Goal: Register for event/course

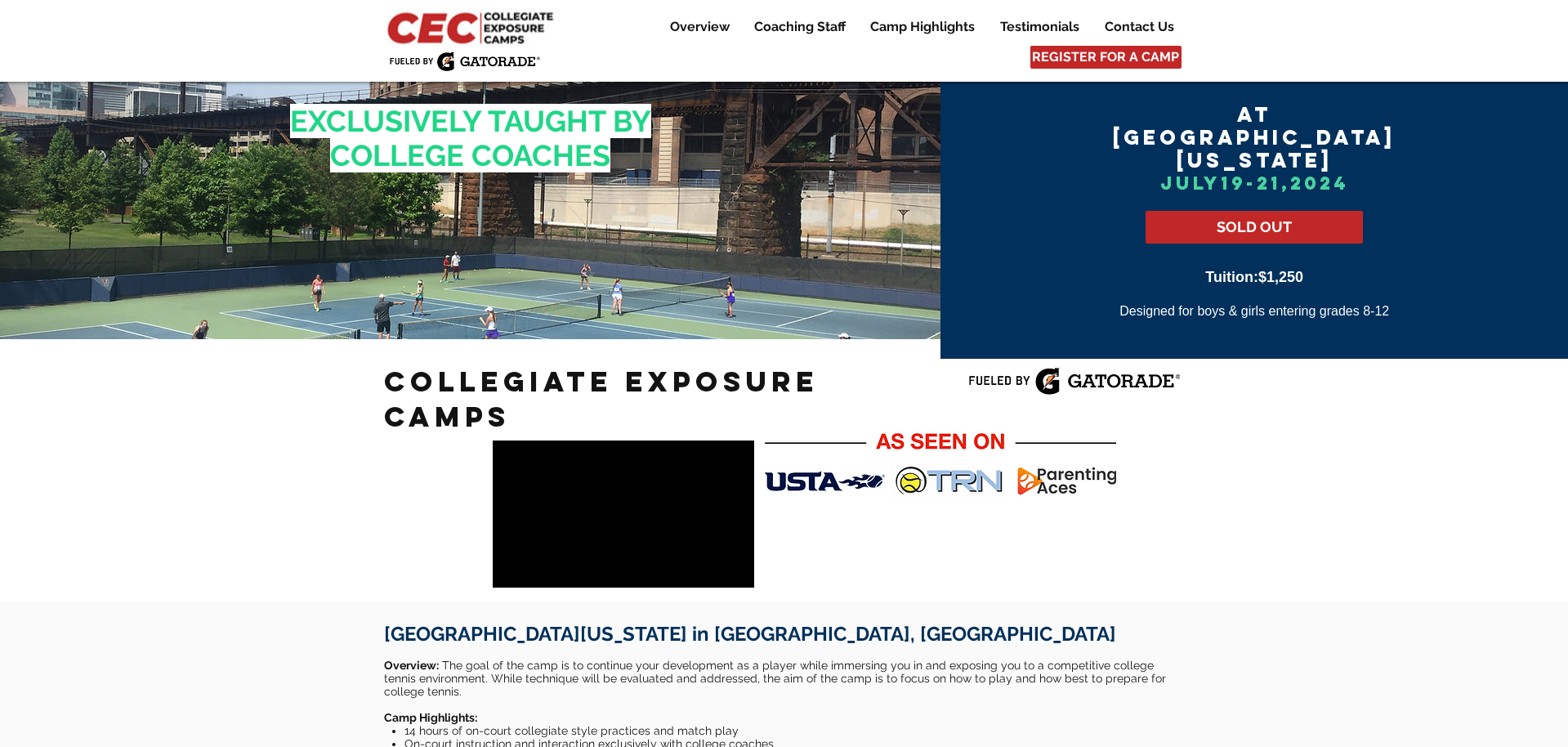
click at [502, 29] on img at bounding box center [472, 26] width 176 height 37
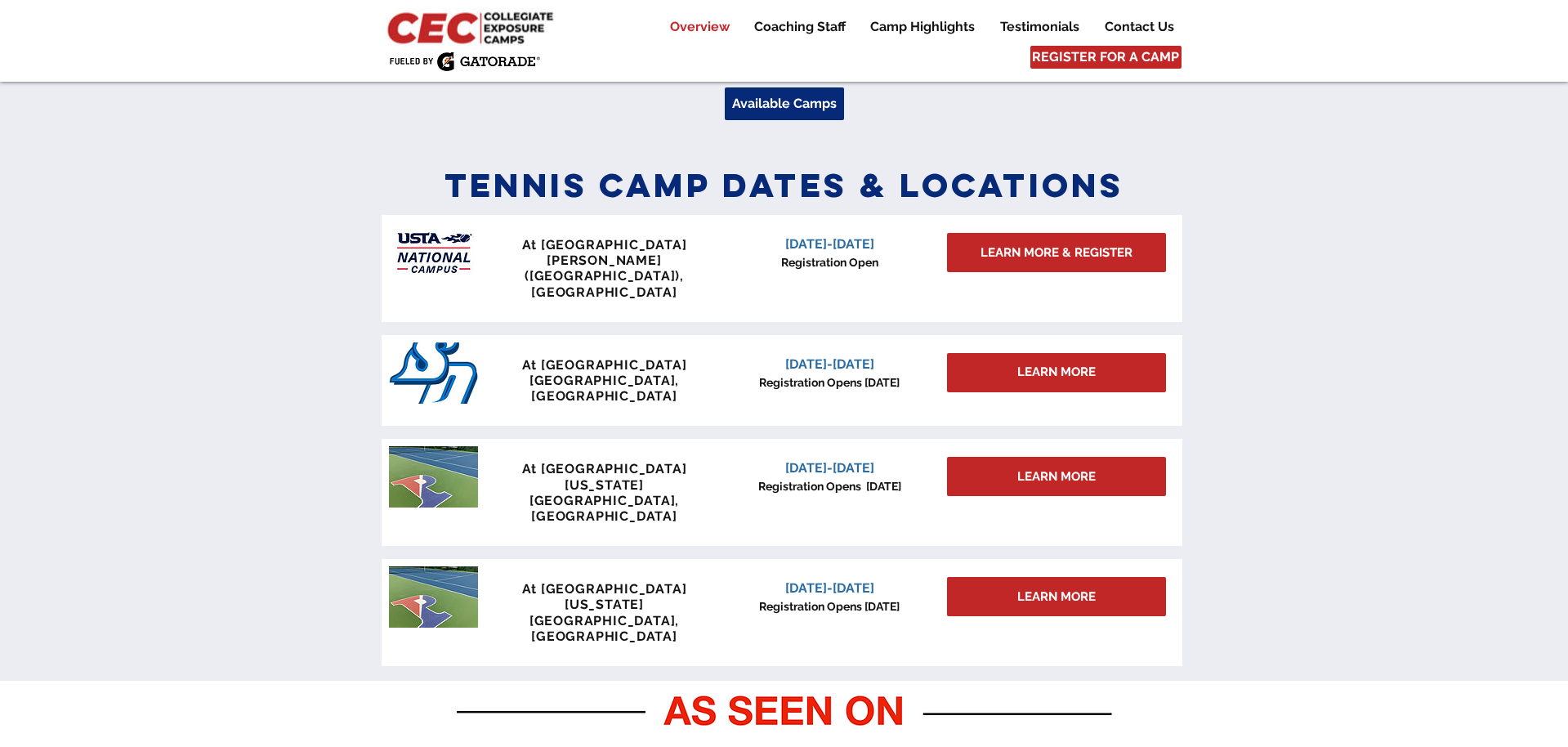
scroll to position [647, 0]
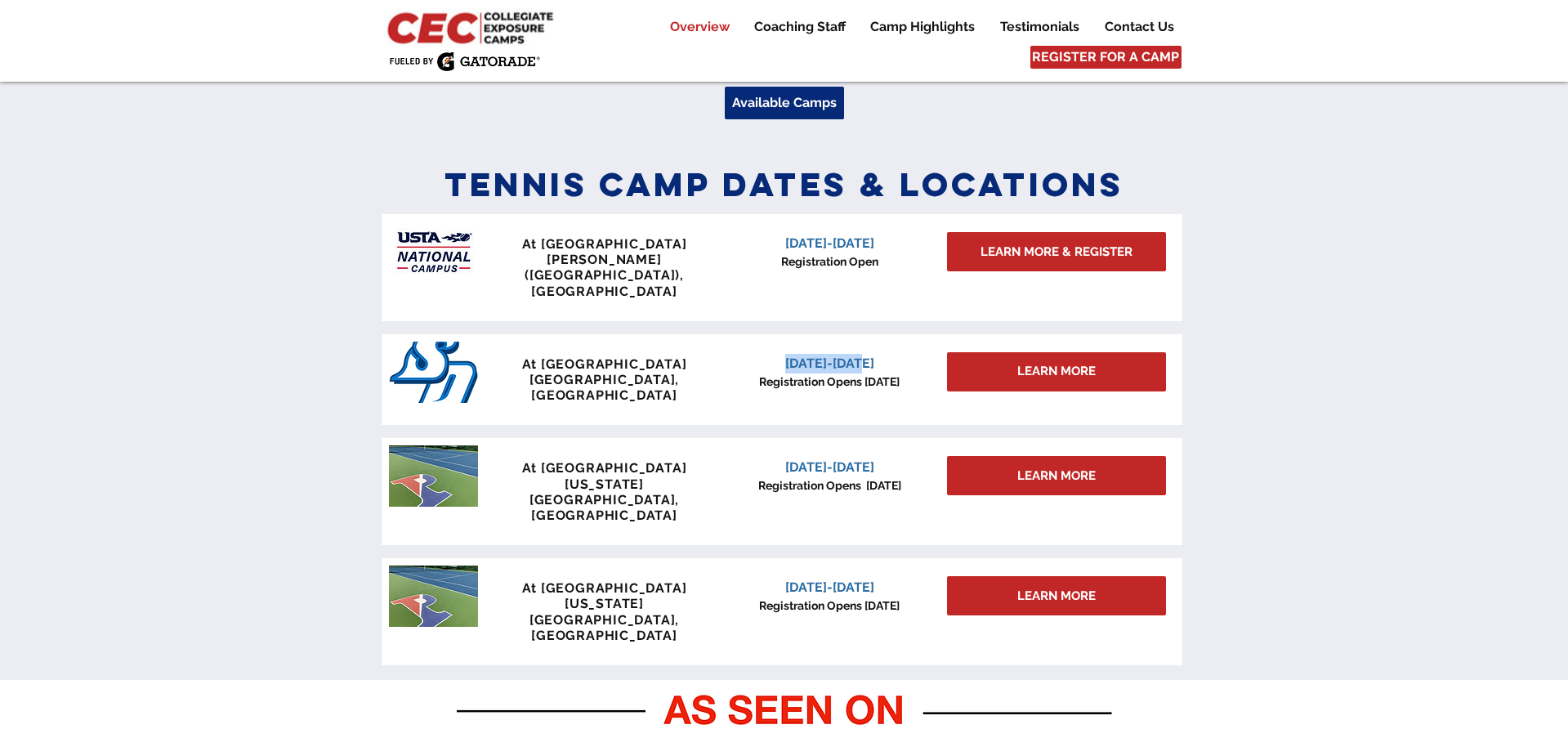
drag, startPoint x: 768, startPoint y: 333, endPoint x: 847, endPoint y: 330, distance: 79.1
click at [847, 353] on p "January 3-4, 2026" at bounding box center [830, 363] width 208 height 19
click at [1293, 318] on div at bounding box center [784, 416] width 1568 height 530
